Goal: Information Seeking & Learning: Learn about a topic

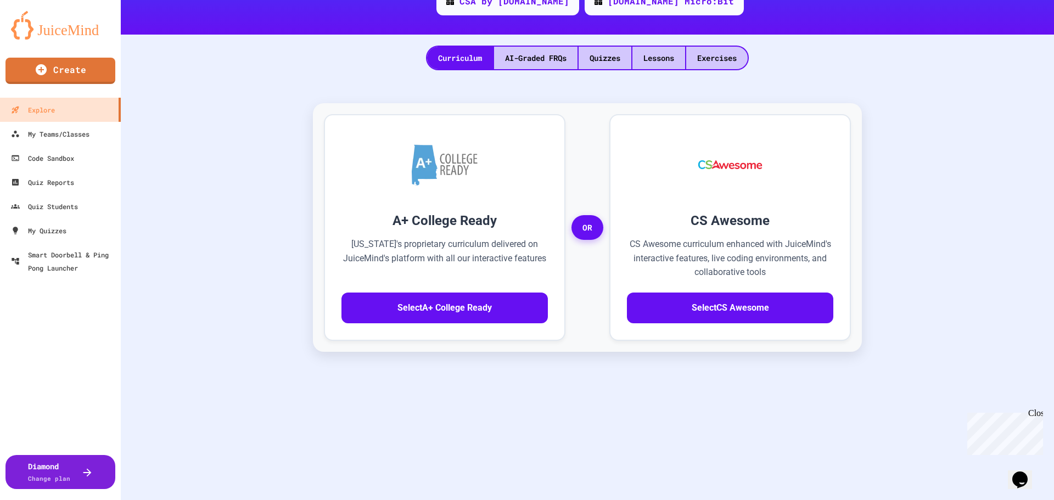
scroll to position [165, 0]
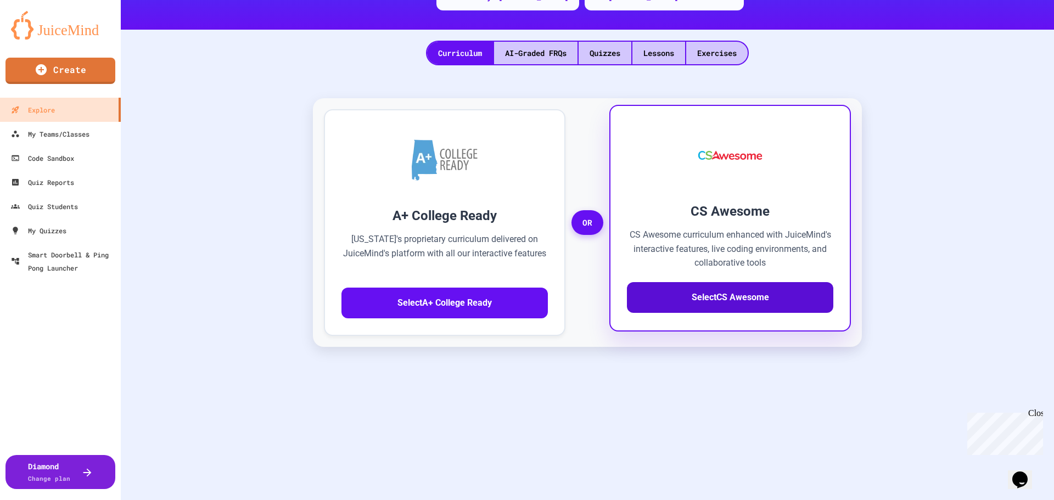
click at [706, 297] on button "Select CS Awesome" at bounding box center [730, 297] width 206 height 31
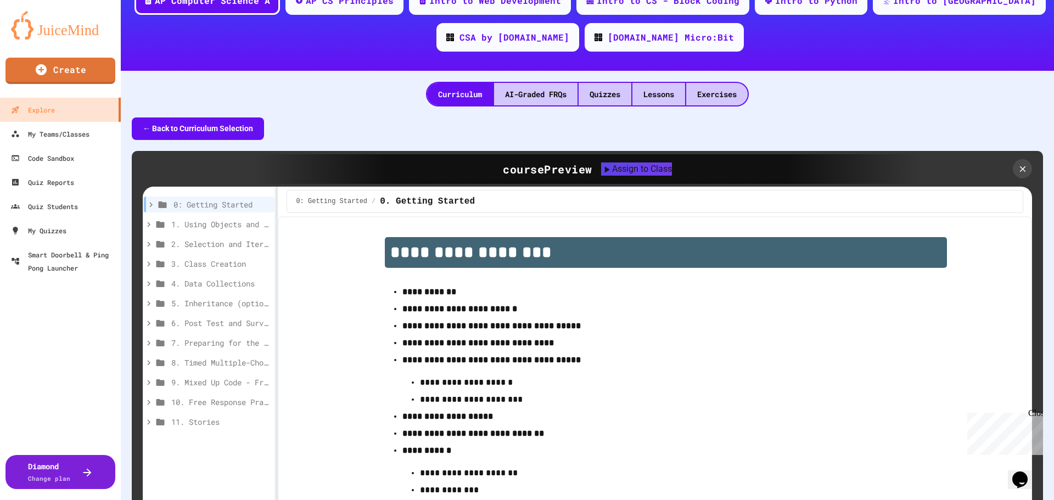
scroll to position [24, 0]
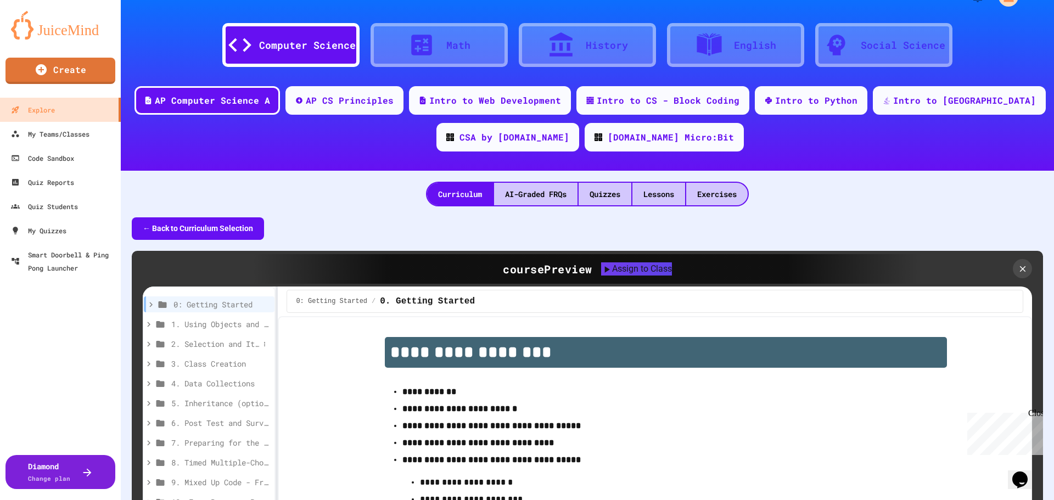
click at [228, 342] on span "2. Selection and Iteration" at bounding box center [215, 344] width 88 height 12
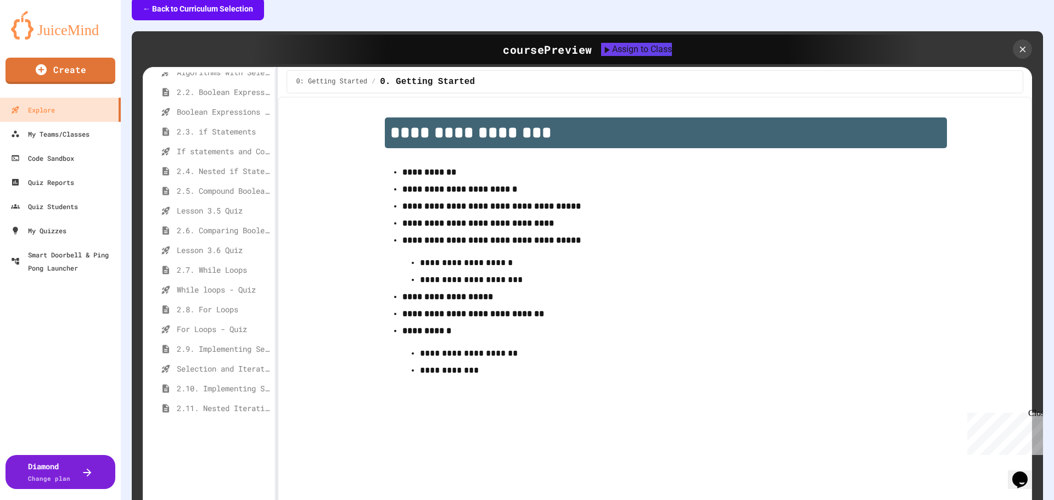
scroll to position [0, 0]
